Goal: Use online tool/utility: Utilize a website feature to perform a specific function

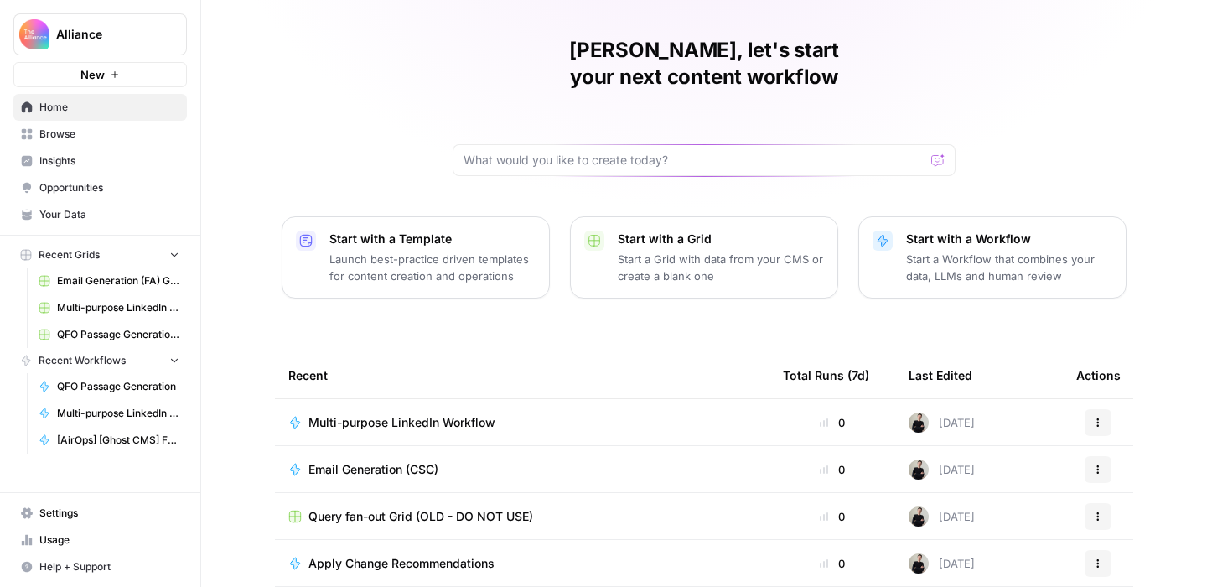
scroll to position [60, 0]
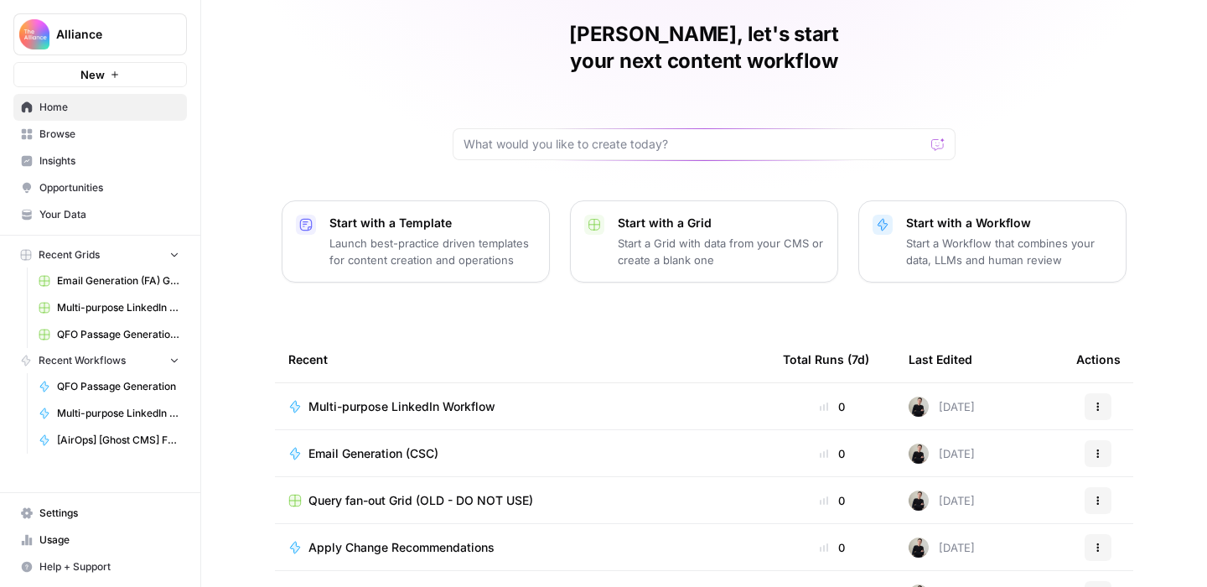
click at [96, 130] on span "Browse" at bounding box center [109, 134] width 140 height 15
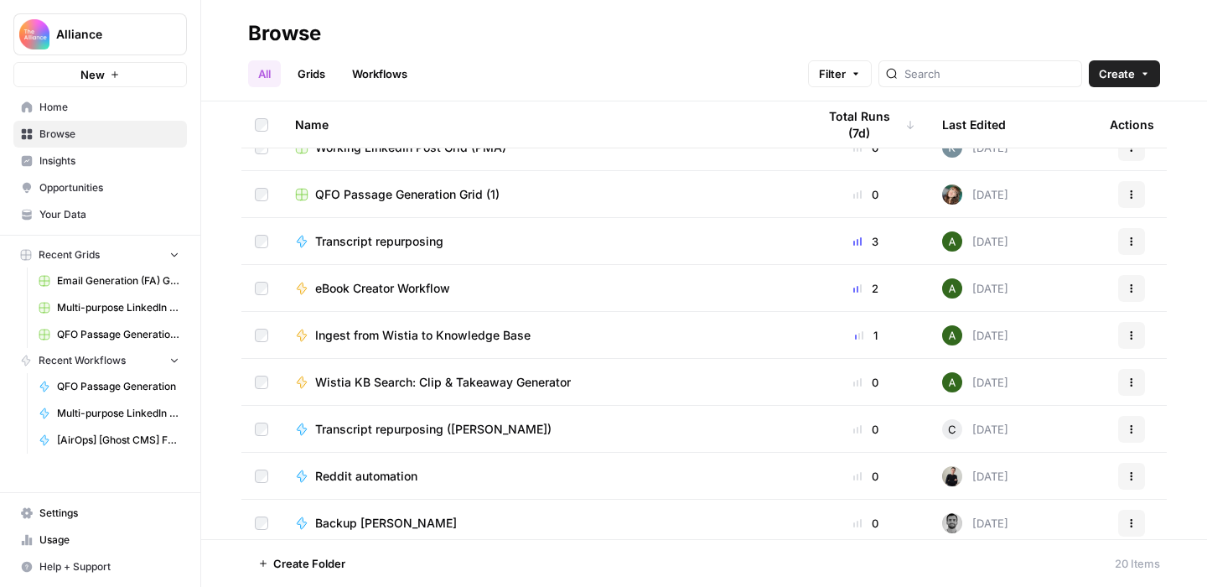
scroll to position [546, 0]
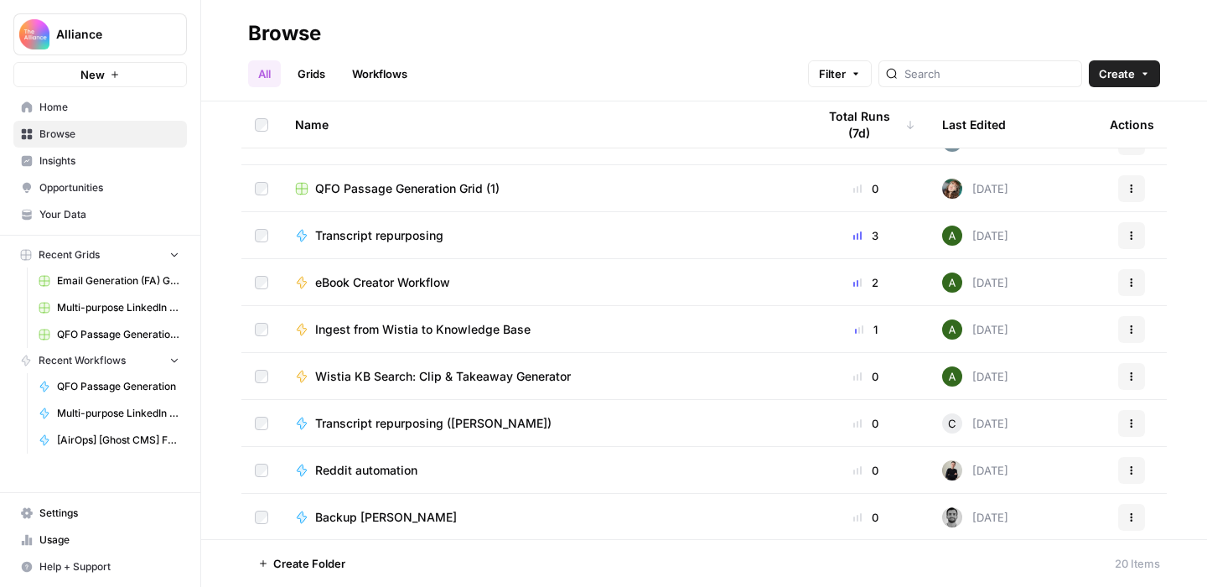
click at [355, 278] on span "eBook Creator Workflow" at bounding box center [382, 282] width 135 height 17
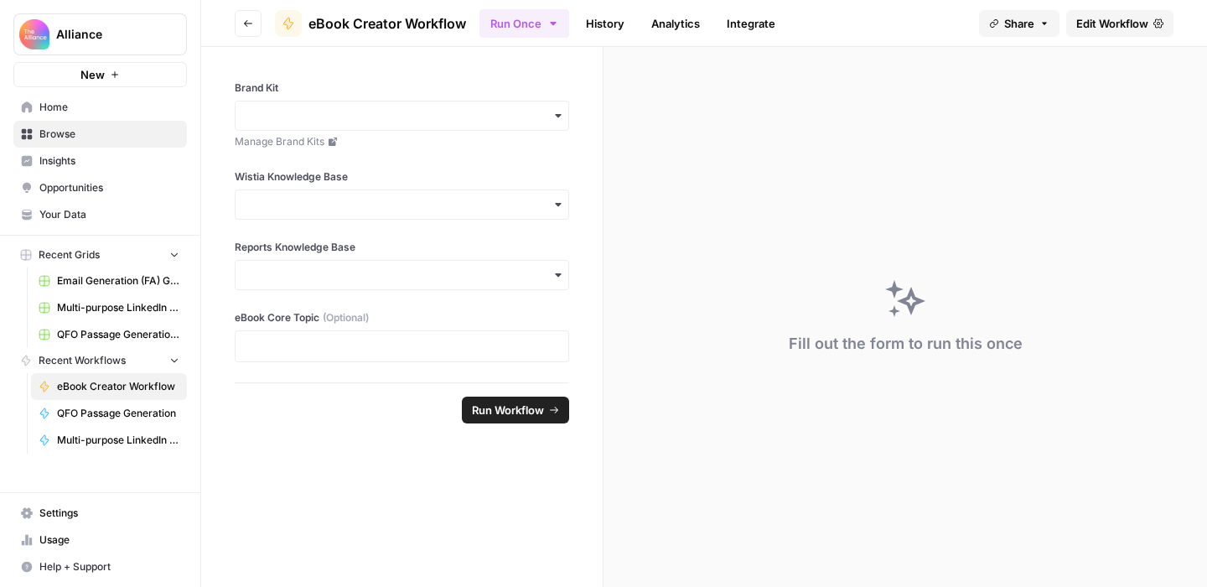
click at [1096, 15] on span "Edit Workflow" at bounding box center [1112, 23] width 72 height 17
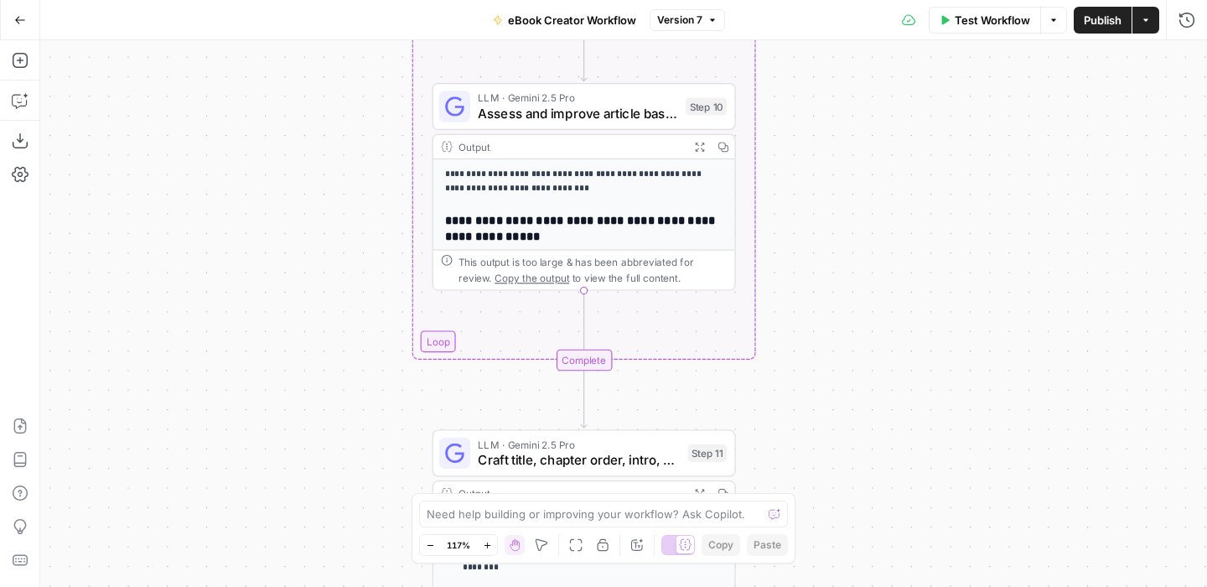
click at [16, 10] on button "Go Back" at bounding box center [20, 20] width 30 height 30
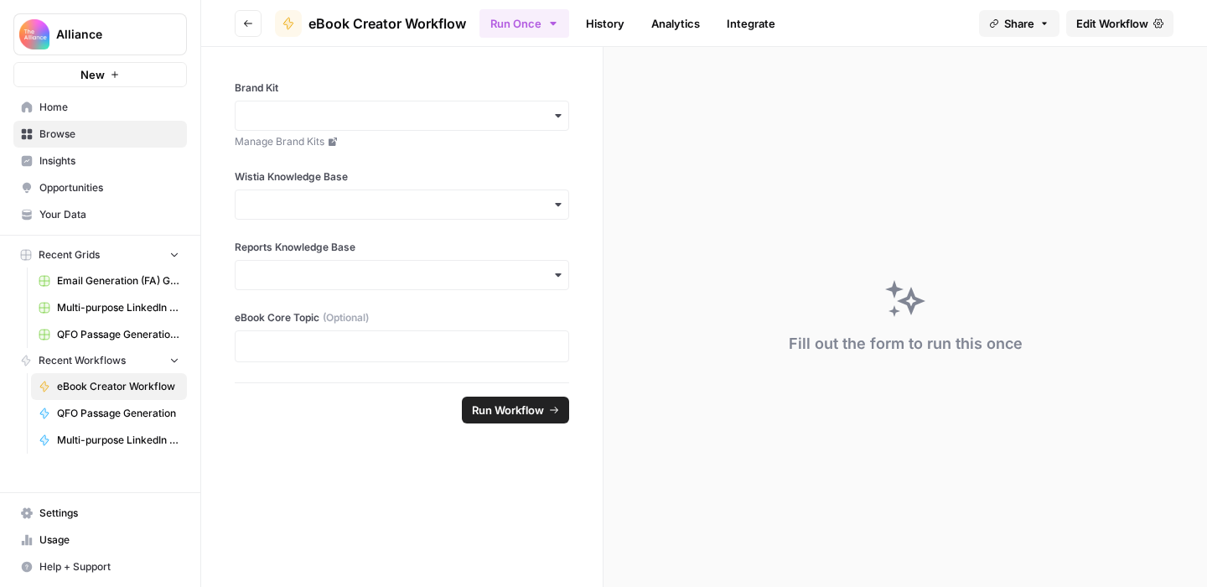
click at [242, 19] on button "Go back" at bounding box center [248, 23] width 27 height 27
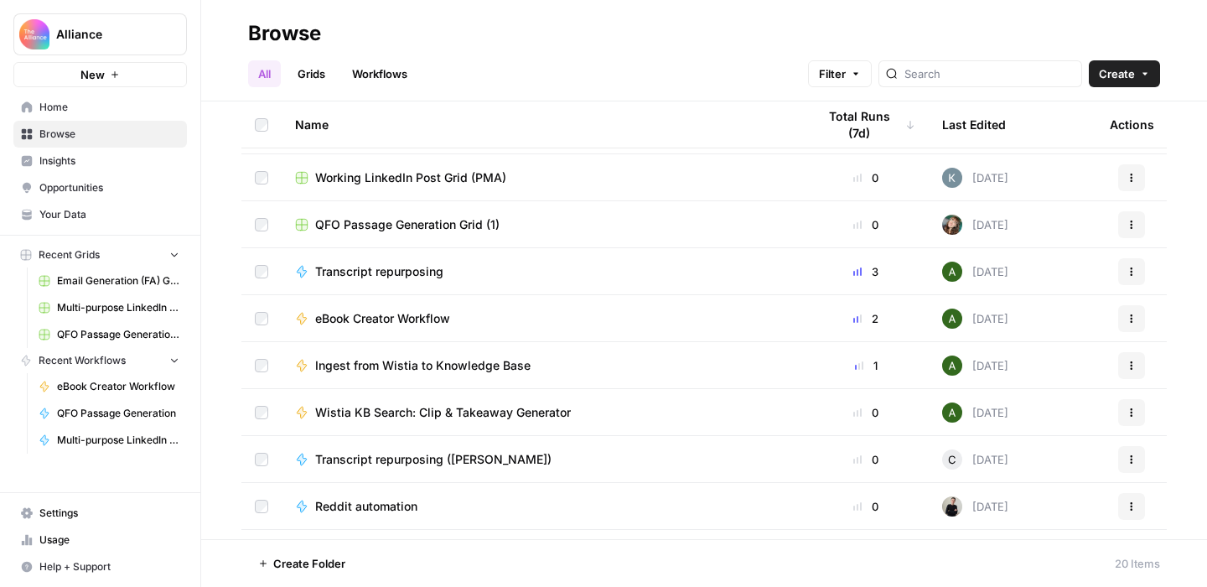
scroll to position [548, 0]
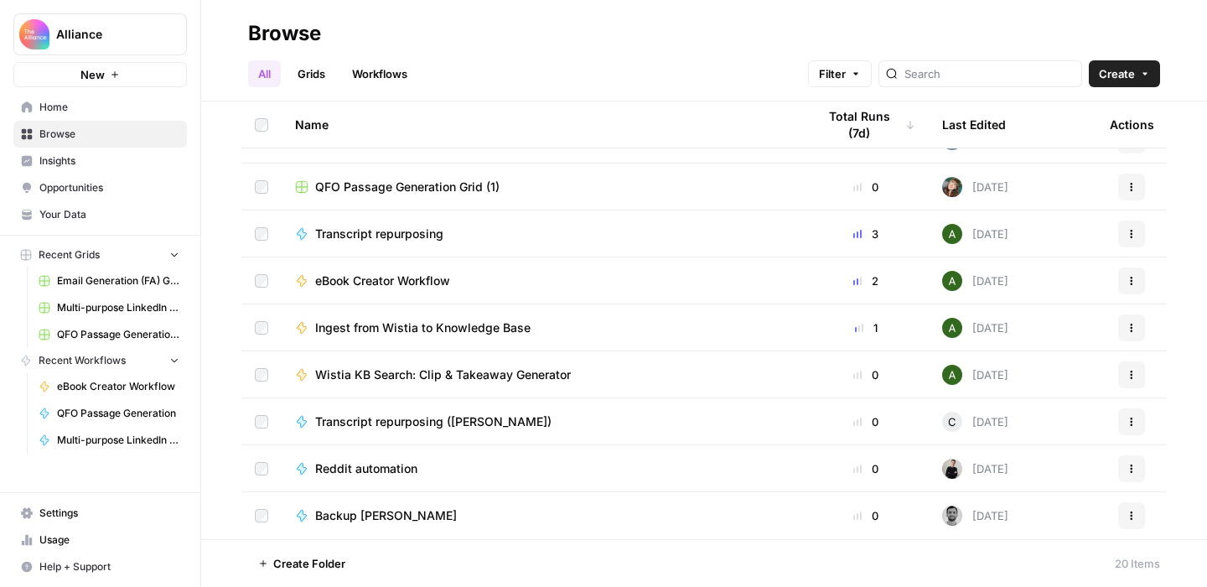
click at [430, 281] on span "eBook Creator Workflow" at bounding box center [382, 280] width 135 height 17
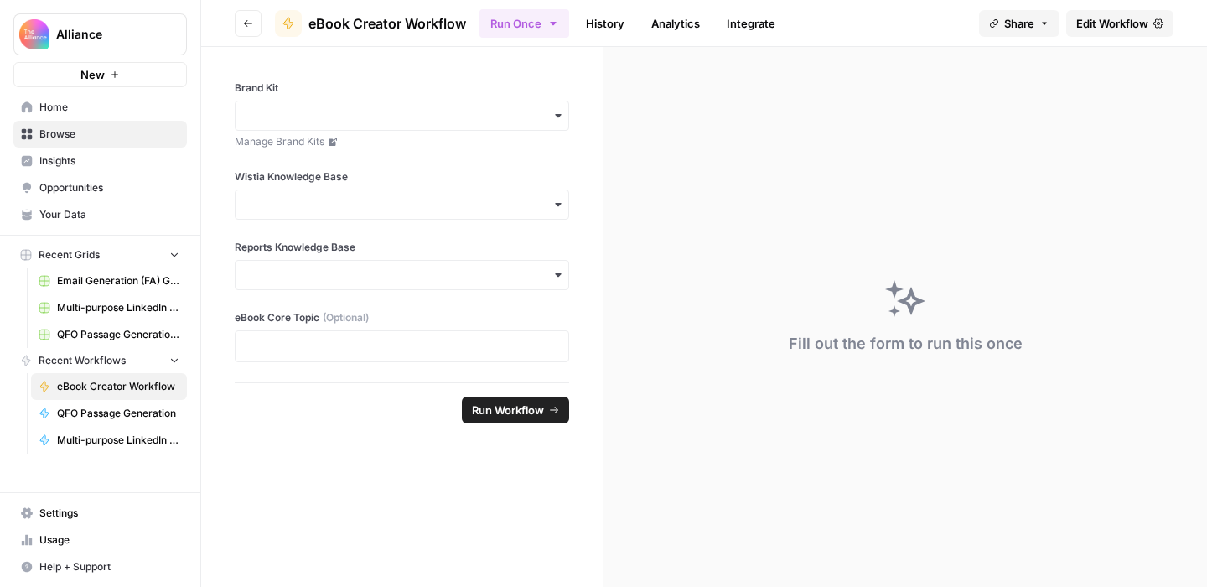
click at [1098, 25] on span "Edit Workflow" at bounding box center [1112, 23] width 72 height 17
